Goal: Find specific page/section: Find specific page/section

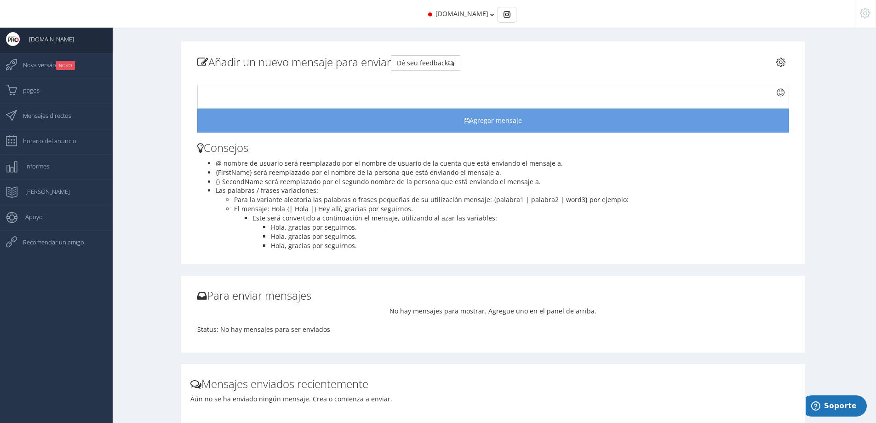
click at [480, 15] on span "[DOMAIN_NAME]" at bounding box center [462, 13] width 53 height 9
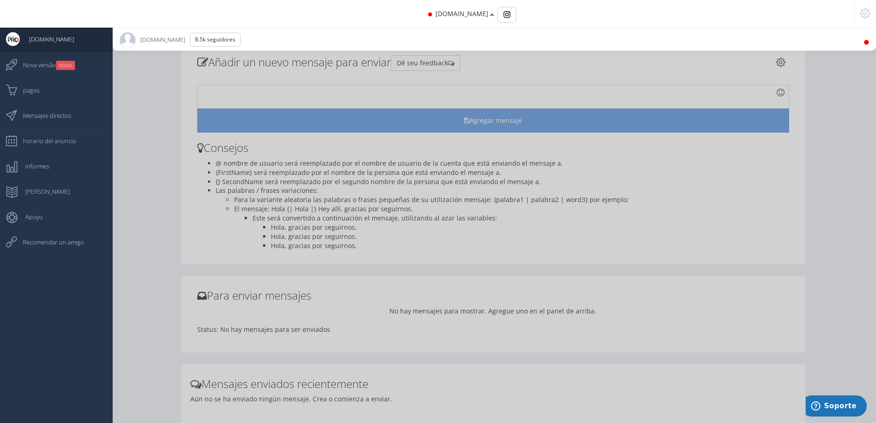
click at [480, 15] on span "[DOMAIN_NAME]" at bounding box center [462, 13] width 53 height 9
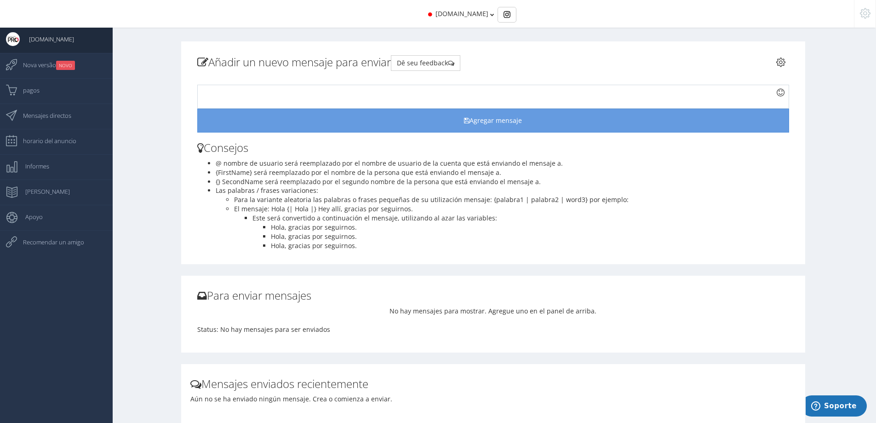
click at [490, 13] on icon at bounding box center [492, 14] width 4 height 6
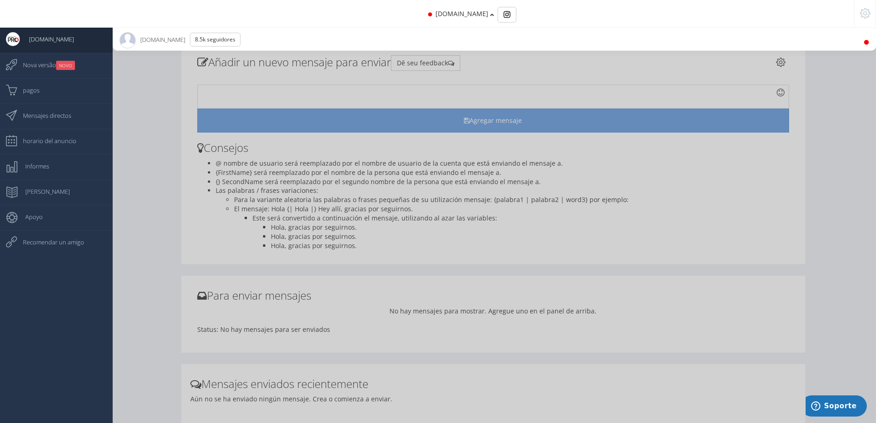
click at [863, 42] on icon at bounding box center [866, 42] width 7 height 6
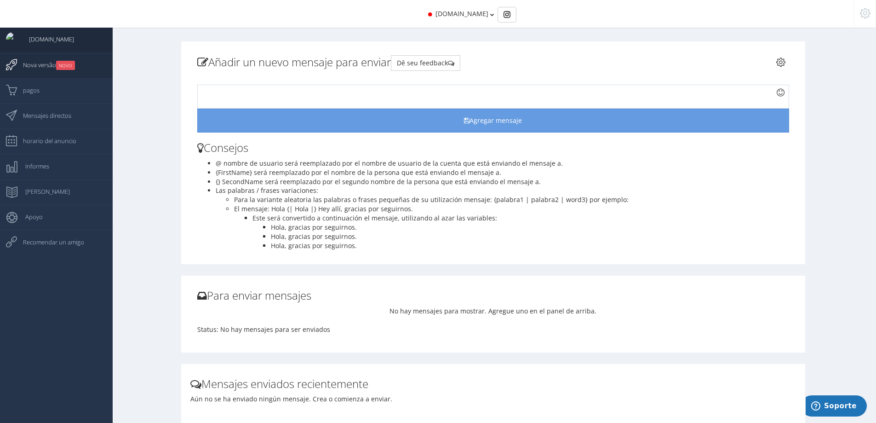
click at [34, 64] on span "Nova versão NOVO" at bounding box center [44, 64] width 61 height 23
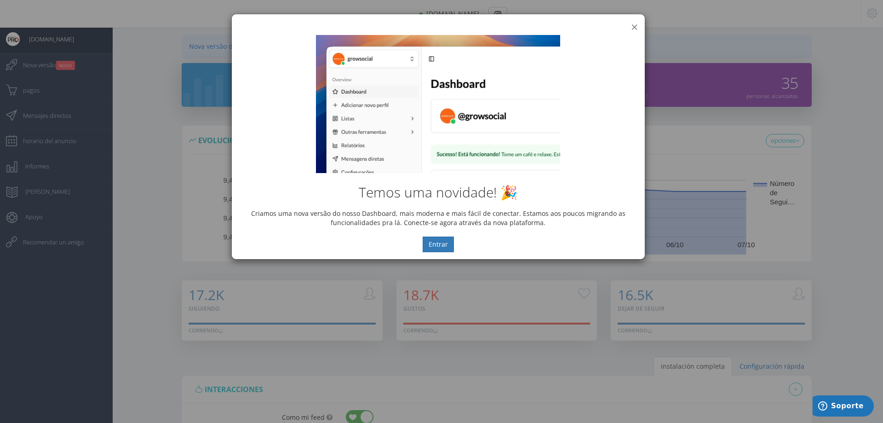
click at [632, 23] on button "×" at bounding box center [634, 27] width 7 height 12
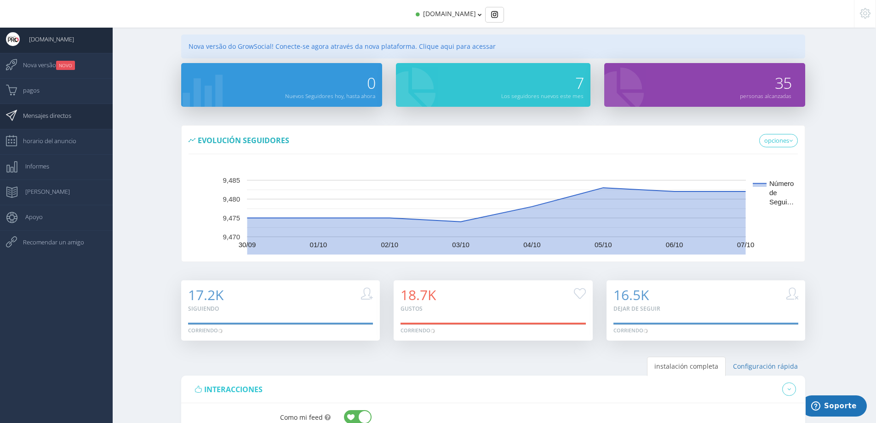
click at [62, 118] on span "Mensajes directos" at bounding box center [42, 115] width 57 height 23
